Goal: Find specific page/section: Find specific page/section

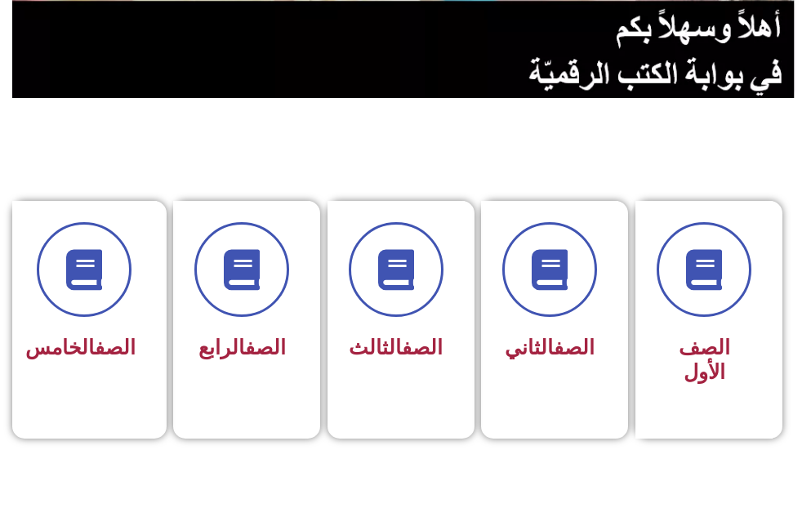
scroll to position [294, 0]
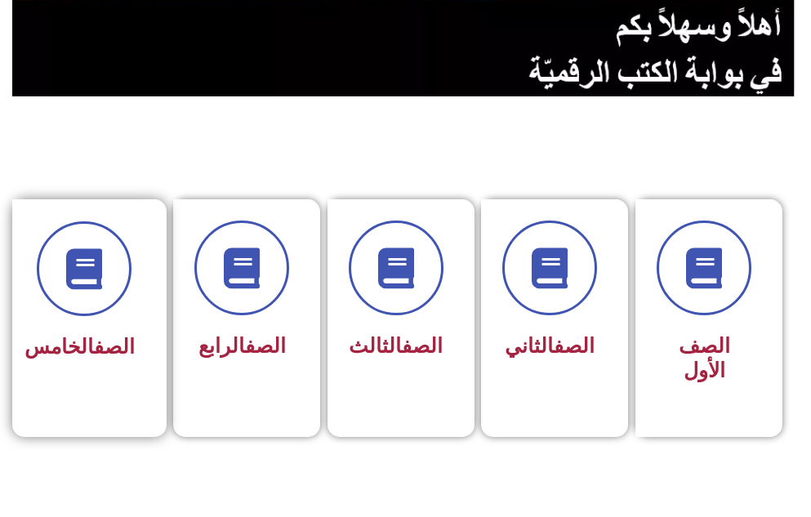
click at [94, 344] on link "الصف" at bounding box center [114, 347] width 41 height 24
click at [117, 140] on section "الصف الأول الصف الثاني الصف الثالث الصف الرابع الصف الخامس" at bounding box center [405, 307] width 811 height 421
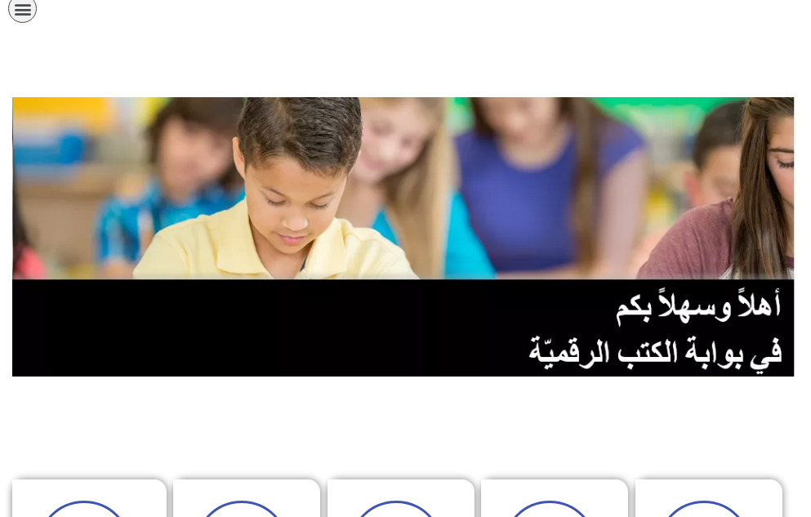
scroll to position [0, 0]
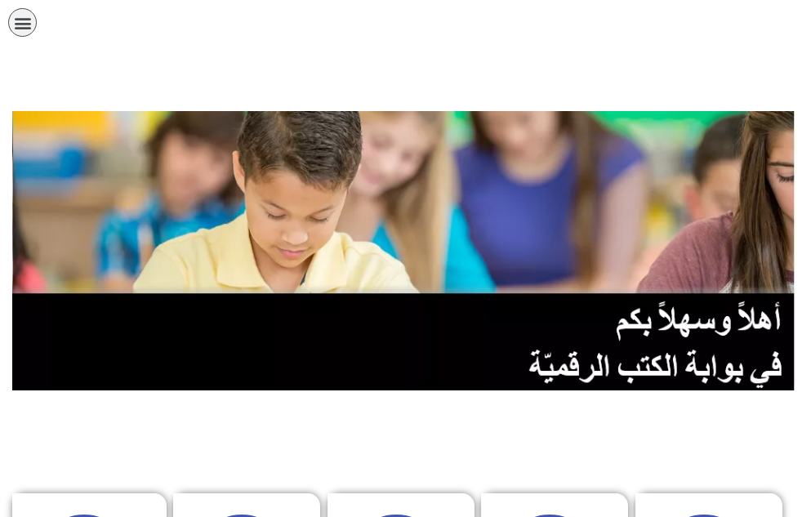
click at [12, 24] on div "תפריט" at bounding box center [22, 22] width 29 height 29
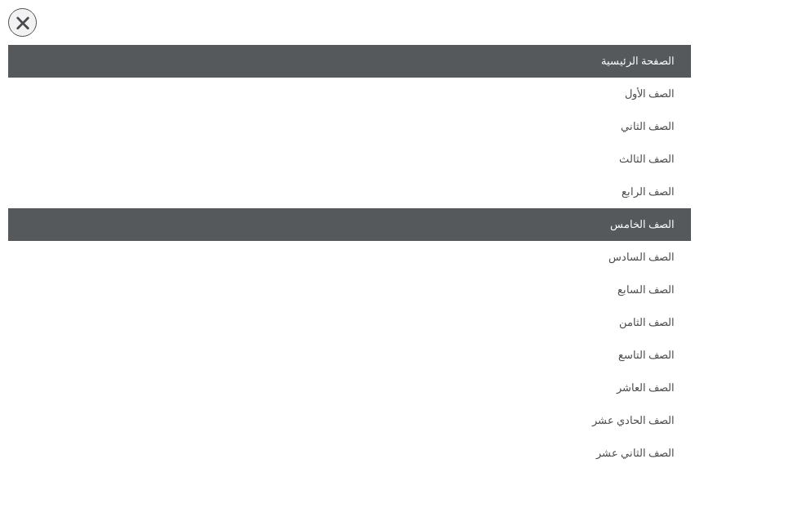
click at [610, 231] on link "الصف الخامس" at bounding box center [349, 224] width 683 height 33
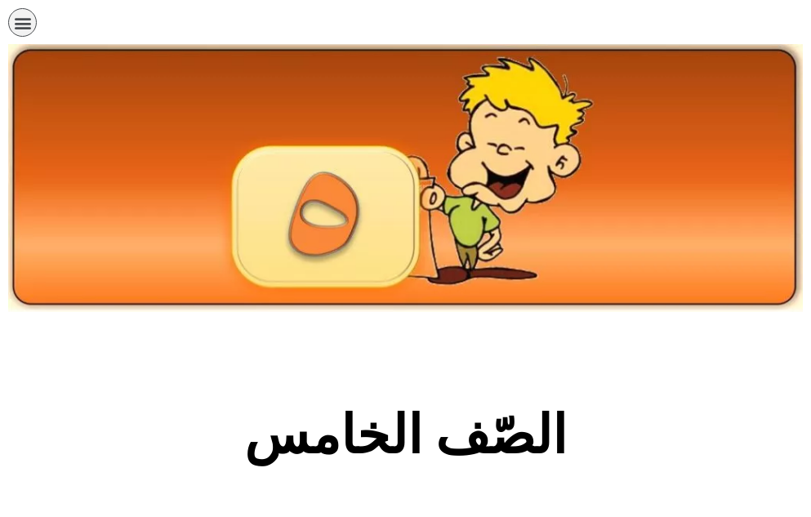
click at [620, 311] on img at bounding box center [405, 178] width 795 height 268
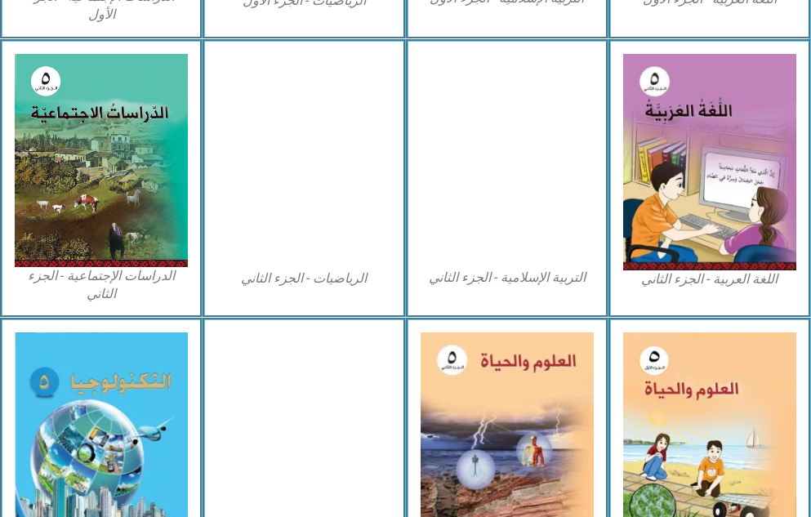
scroll to position [940, 0]
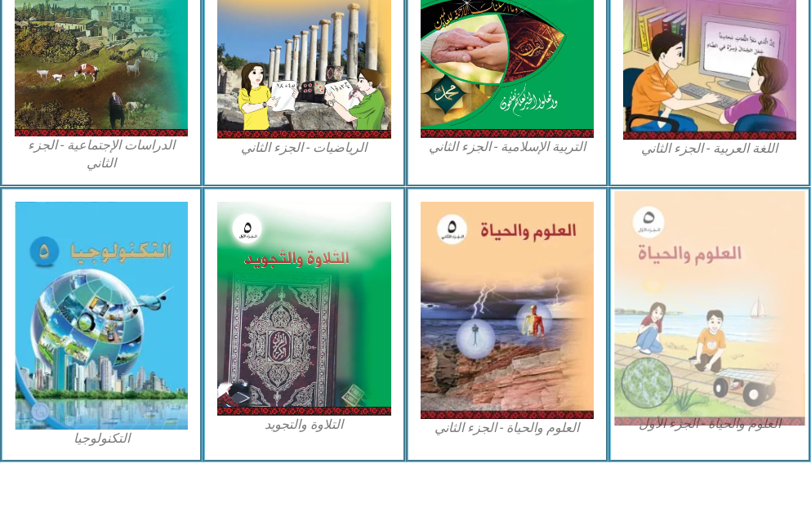
click at [677, 301] on img at bounding box center [709, 308] width 190 height 234
click at [732, 283] on img at bounding box center [709, 308] width 190 height 234
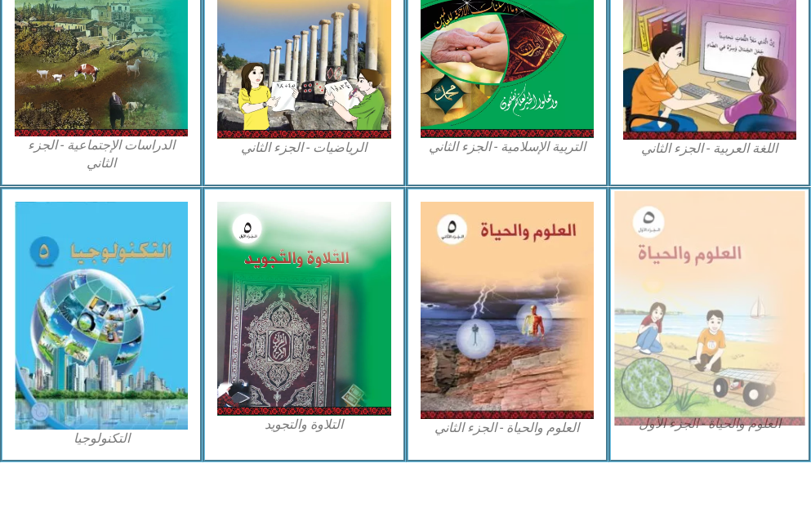
click at [732, 283] on img at bounding box center [709, 308] width 190 height 234
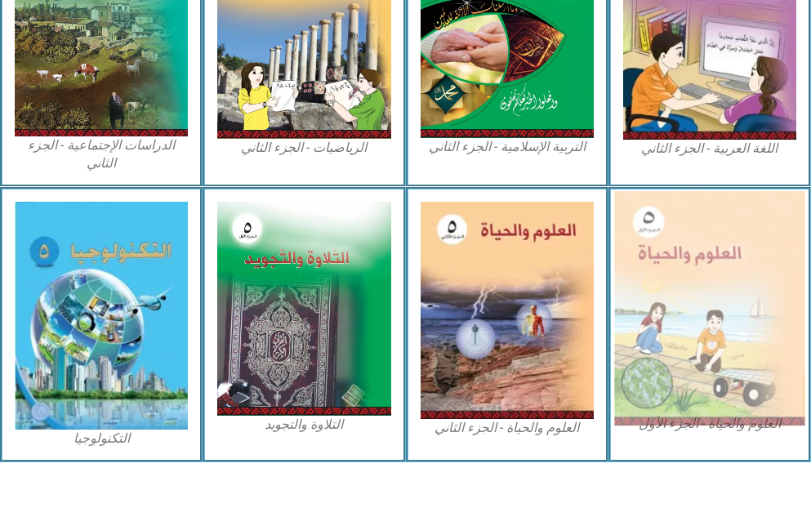
click at [732, 283] on img at bounding box center [709, 308] width 190 height 234
